Goal: Find specific page/section: Find specific page/section

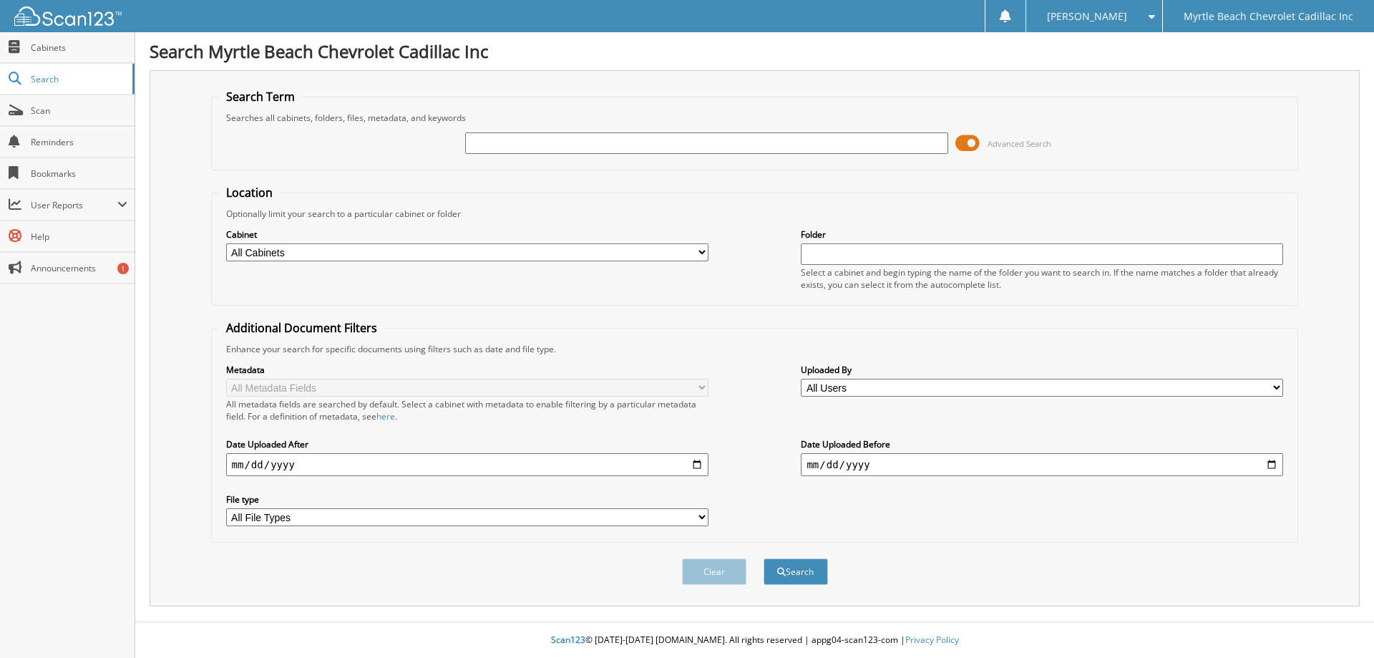
click at [539, 151] on input "text" at bounding box center [706, 142] width 482 height 21
type input "349029"
click at [763, 558] on button "Search" at bounding box center [795, 571] width 64 height 26
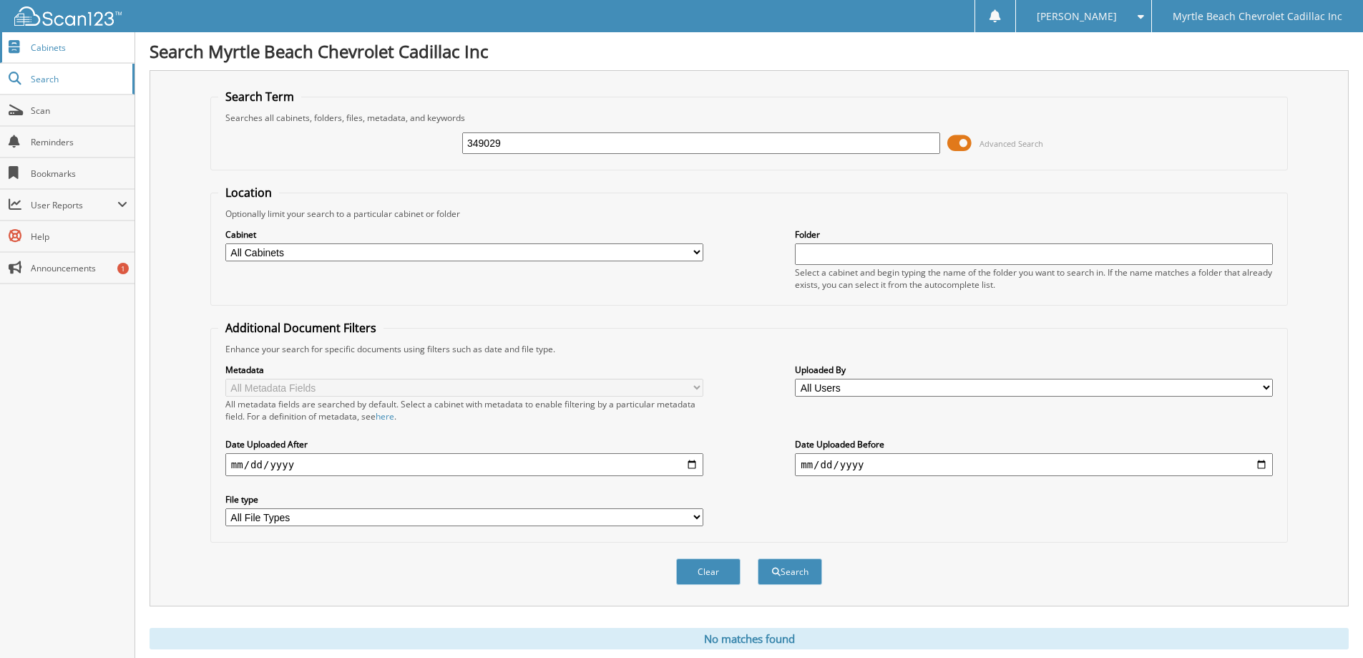
click at [38, 44] on span "Cabinets" at bounding box center [79, 48] width 97 height 12
